Goal: Obtain resource: Download file/media

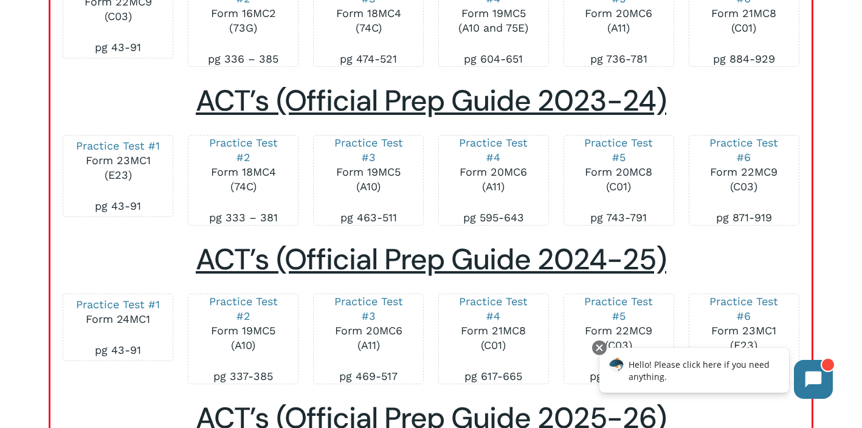
scroll to position [1842, 0]
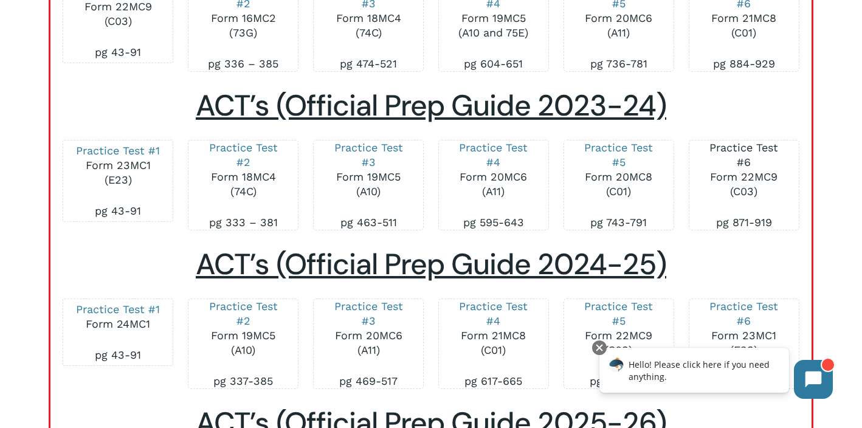
click at [734, 142] on link "Practice Test #6" at bounding box center [743, 154] width 69 height 27
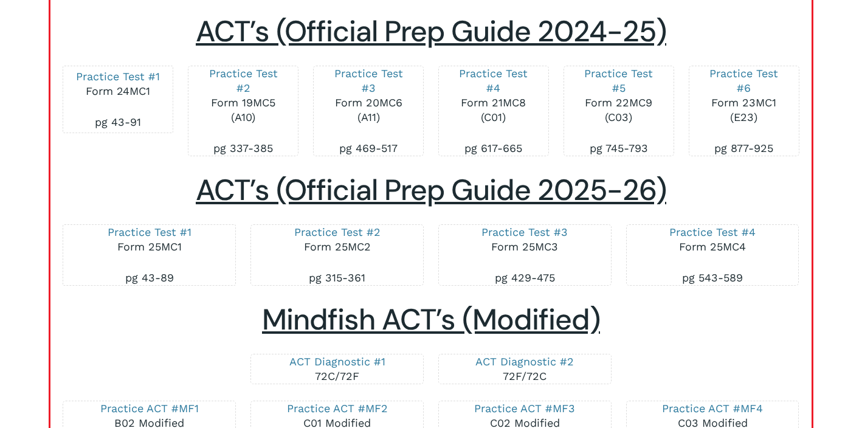
scroll to position [2182, 0]
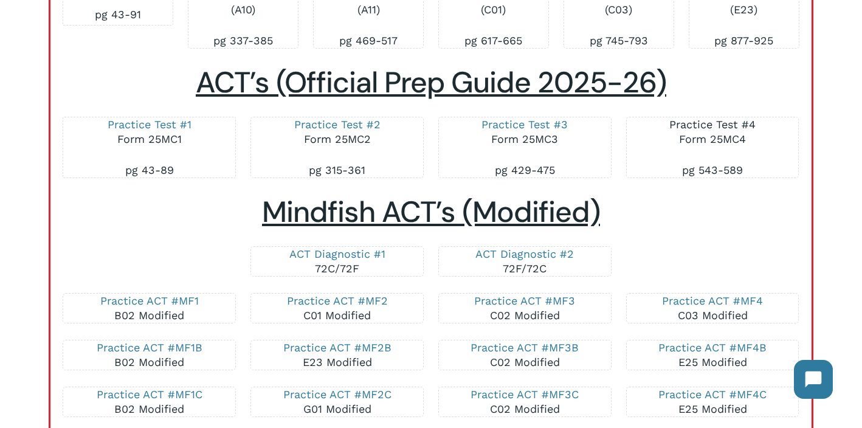
click at [701, 124] on link "Practice Test #4" at bounding box center [712, 124] width 86 height 13
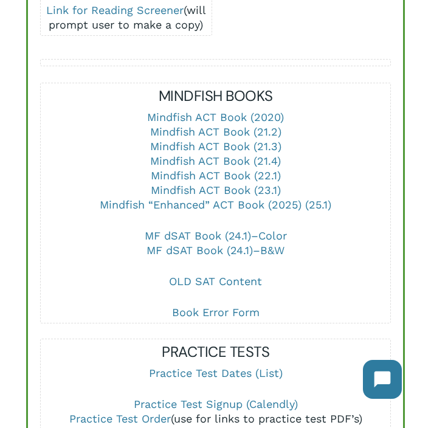
scroll to position [597, 0]
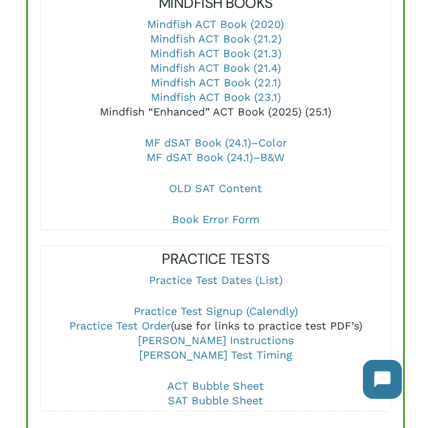
click at [196, 105] on link "Mindfish “Enhanced” ACT Book (2025) (25.1)" at bounding box center [215, 111] width 231 height 13
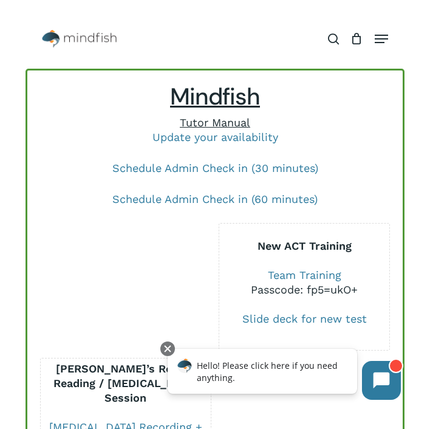
click at [209, 121] on span "Tutor Manual" at bounding box center [215, 122] width 70 height 13
